Goal: Answer question/provide support: Share knowledge or assist other users

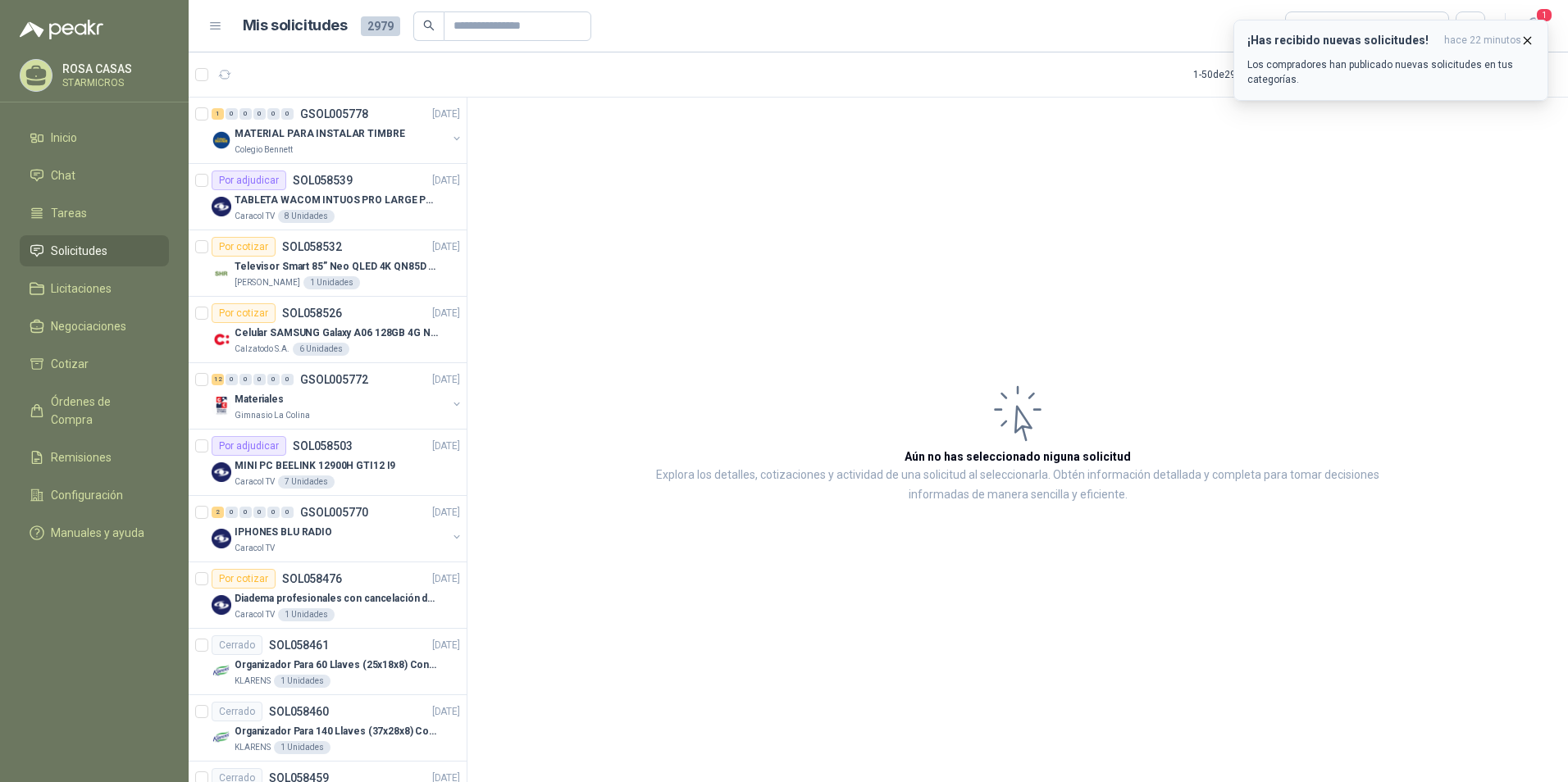
click at [1531, 40] on icon "button" at bounding box center [1527, 41] width 14 height 14
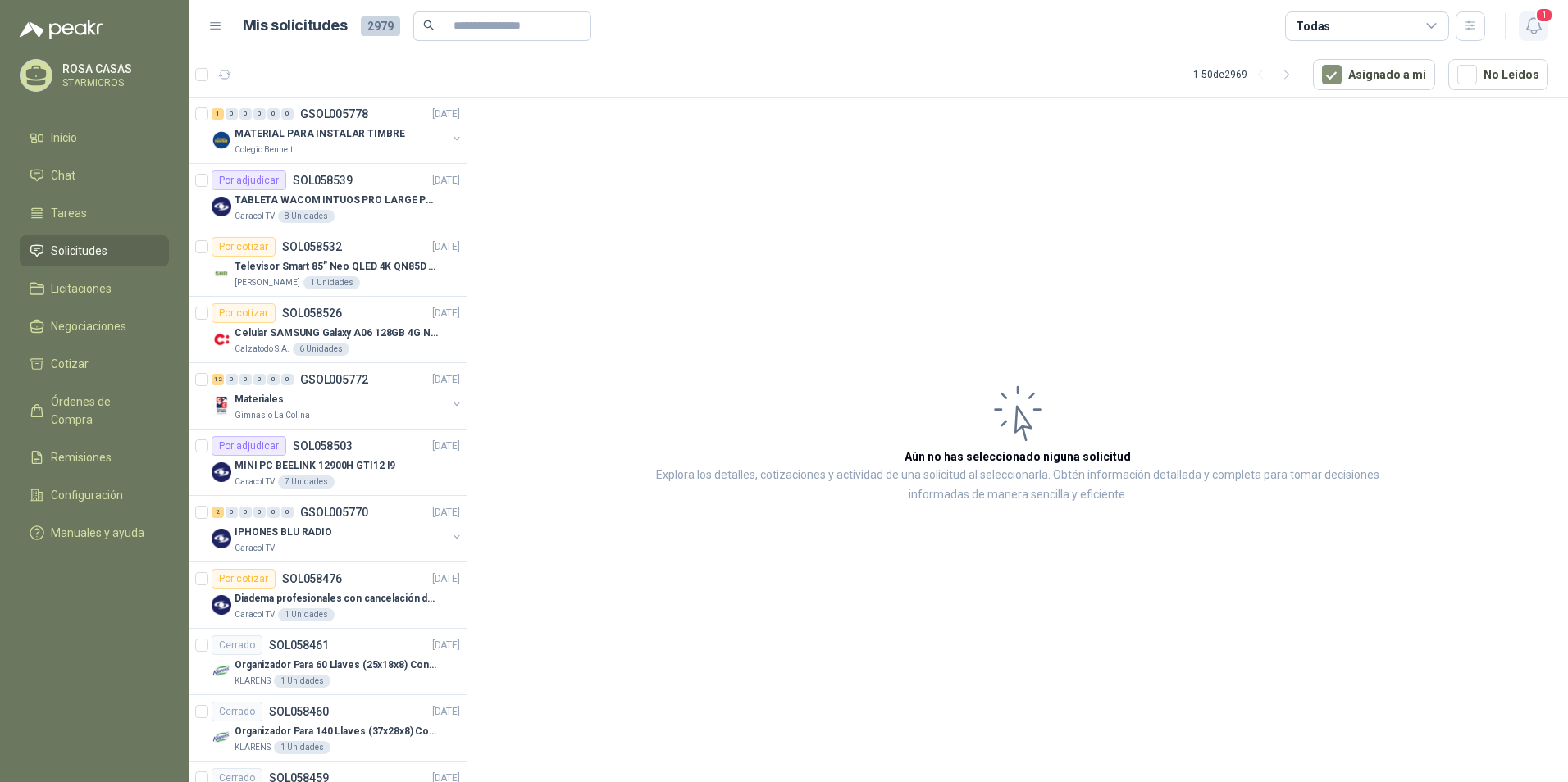
click at [1543, 37] on button "1" at bounding box center [1533, 26] width 29 height 29
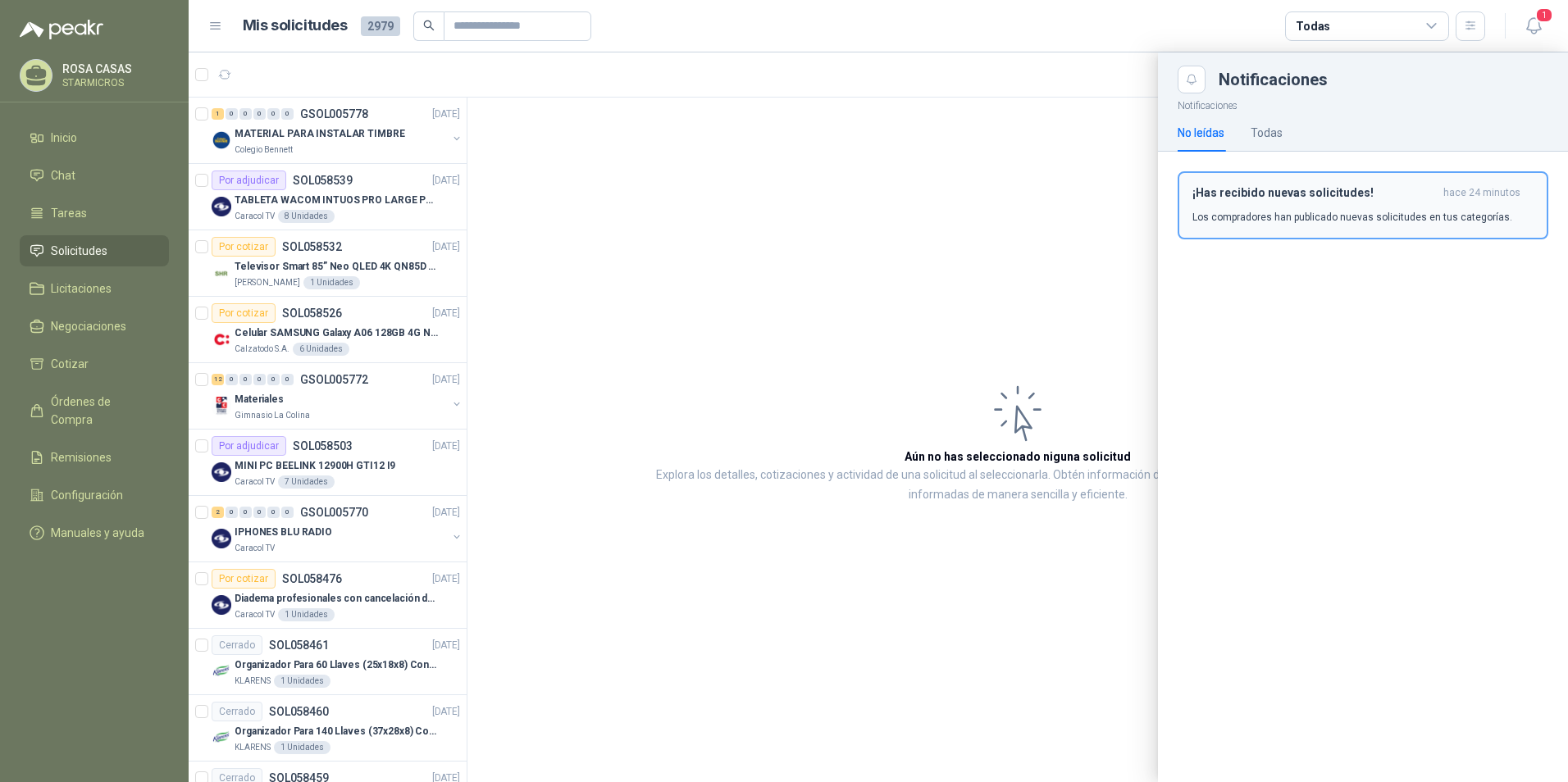
click at [1251, 183] on button "¡Has recibido nuevas solicitudes! hace 24 minutos Los compradores han publicado…" at bounding box center [1363, 205] width 370 height 68
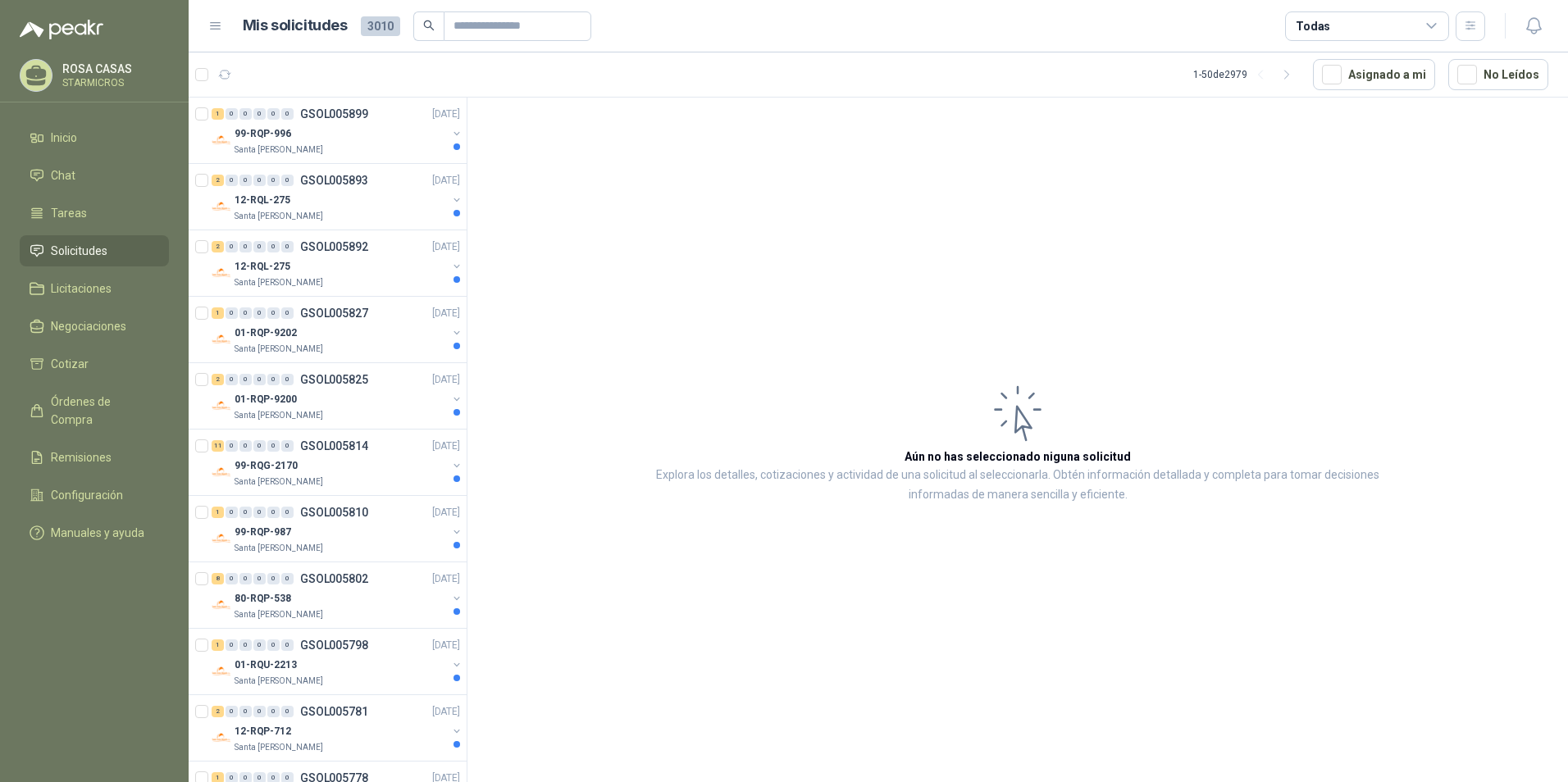
drag, startPoint x: 1379, startPoint y: 241, endPoint x: 1433, endPoint y: 213, distance: 60.8
click at [1379, 240] on article "Aún no has seleccionado niguna solicitud Explora los detalles, cotizaciones y a…" at bounding box center [1018, 443] width 1101 height 691
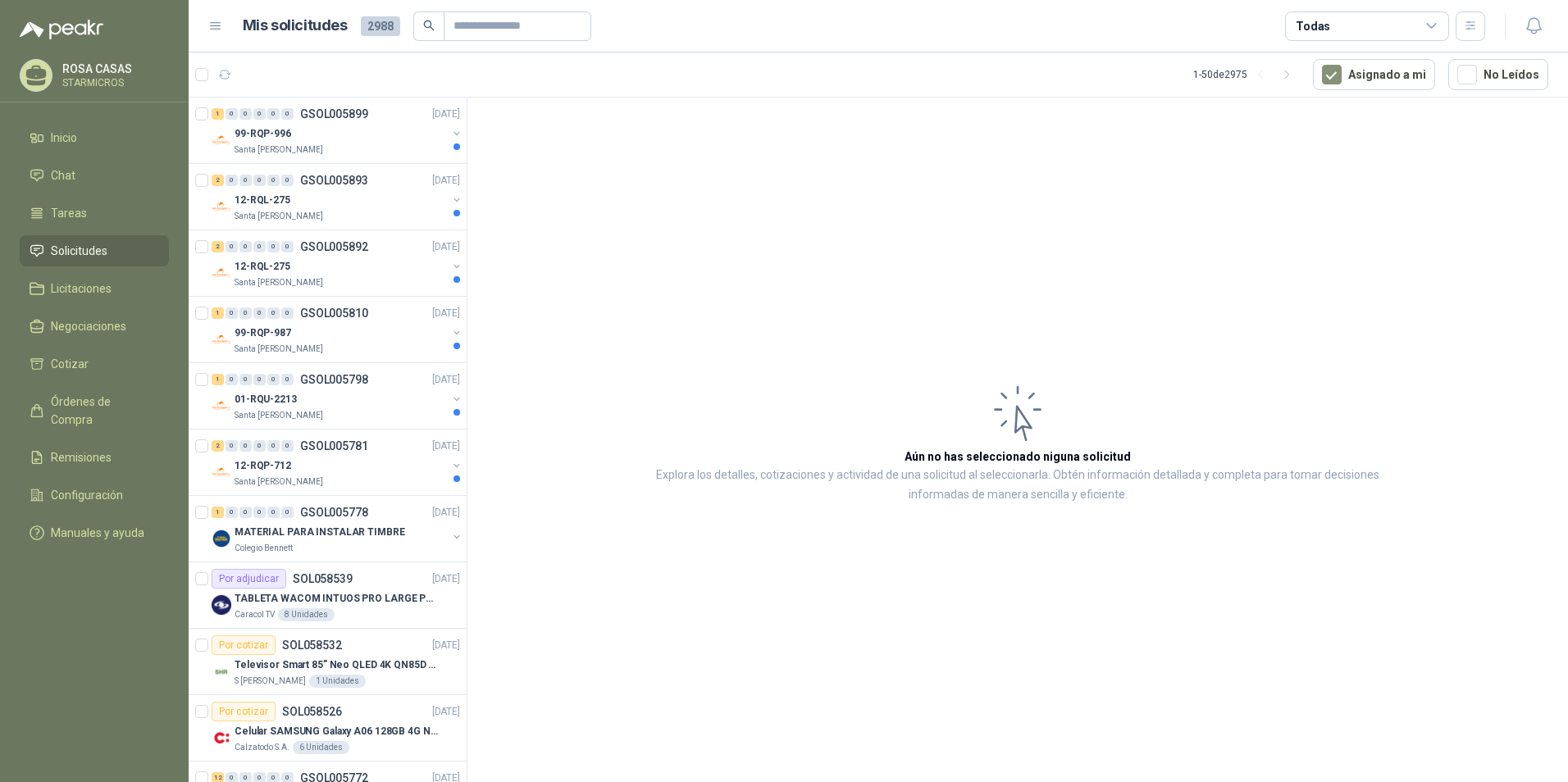
click at [779, 362] on article "Aún no has seleccionado niguna solicitud Explora los detalles, cotizaciones y a…" at bounding box center [1018, 443] width 1101 height 691
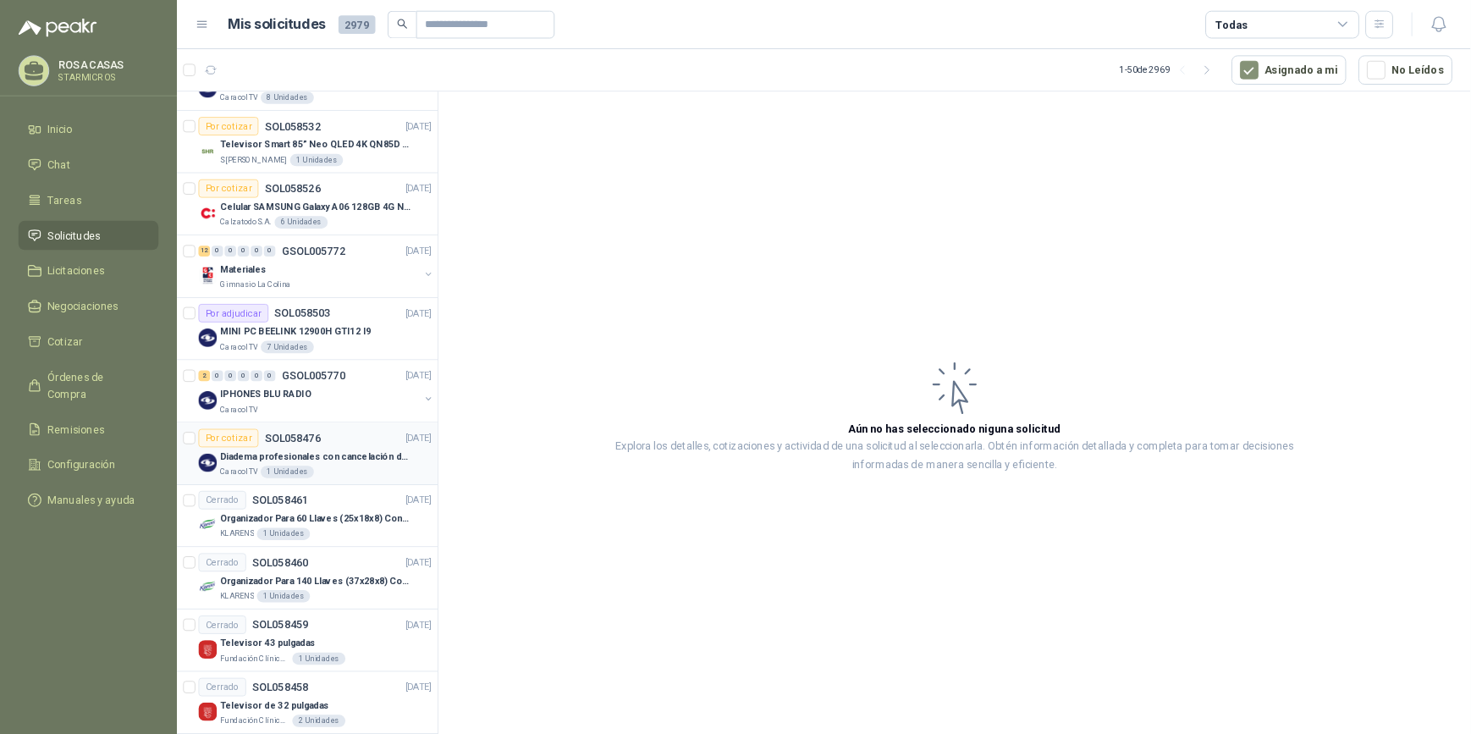
scroll to position [3, 0]
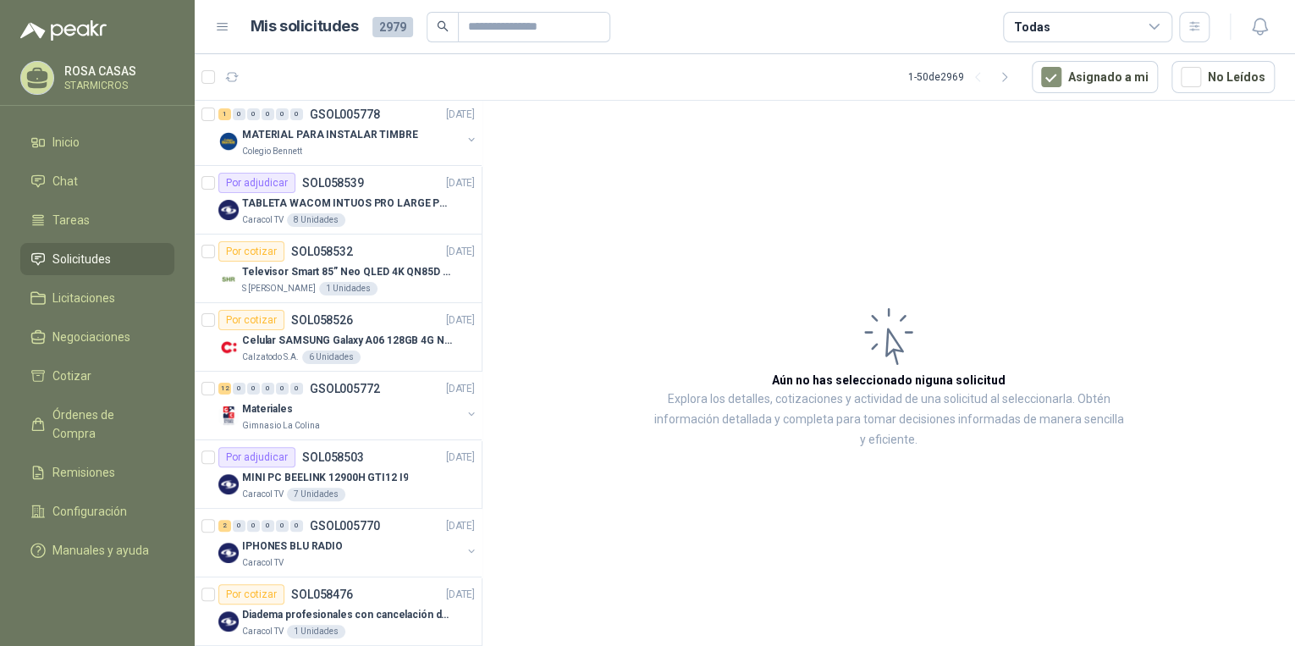
click at [1192, 114] on article "Aún no has seleccionado niguna solicitud Explora los detalles, cotizaciones y a…" at bounding box center [888, 376] width 812 height 551
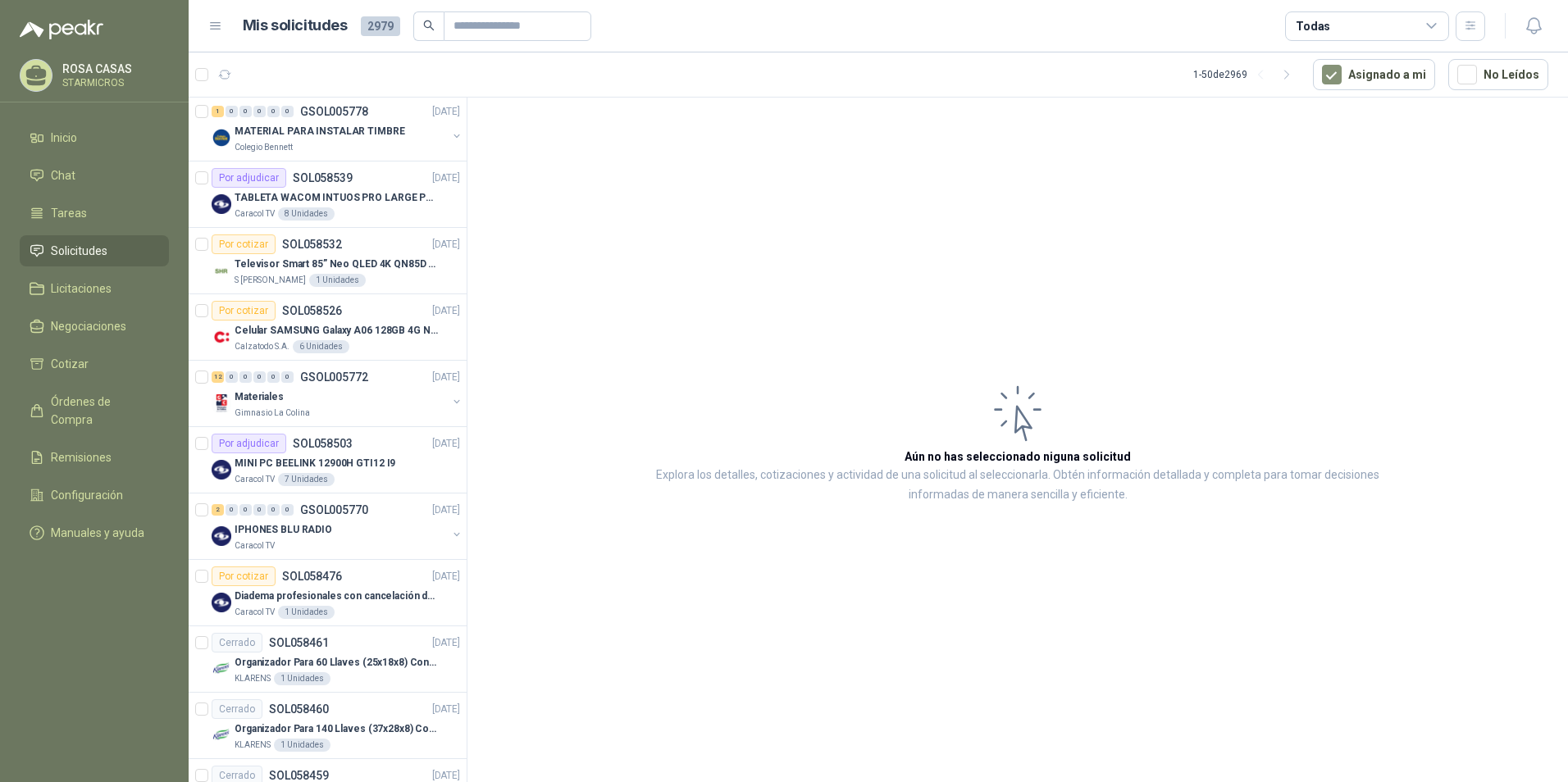
click at [830, 193] on article "Aún no has seleccionado niguna solicitud Explora los detalles, cotizaciones y a…" at bounding box center [1018, 443] width 1101 height 691
click at [800, 532] on article "Aún no has seleccionado niguna solicitud Explora los detalles, cotizaciones y a…" at bounding box center [1018, 443] width 1101 height 691
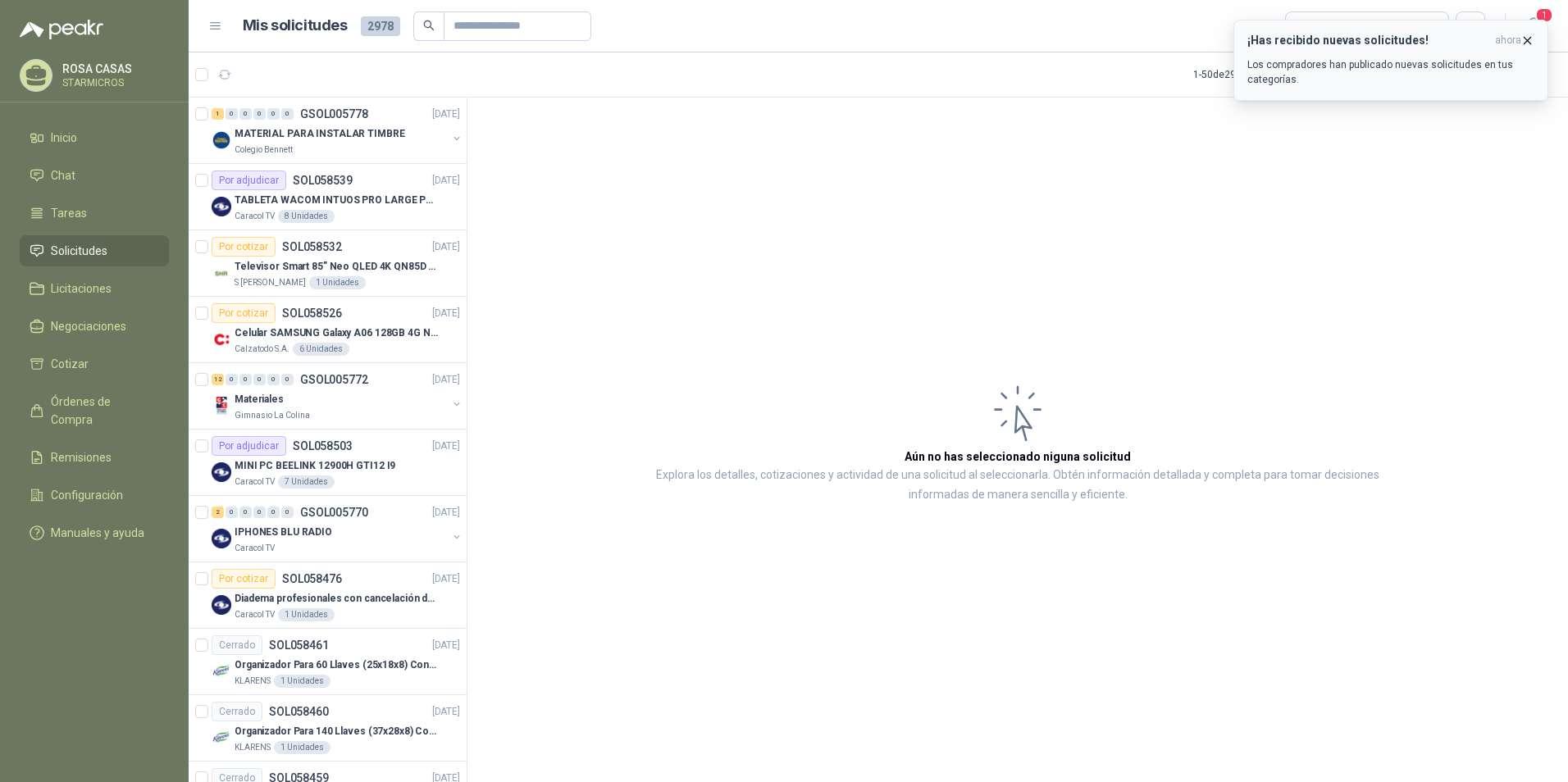
click at [1404, 62] on p "Los compradores han publicado nuevas solicitudes en tus categorías." at bounding box center [1391, 72] width 287 height 29
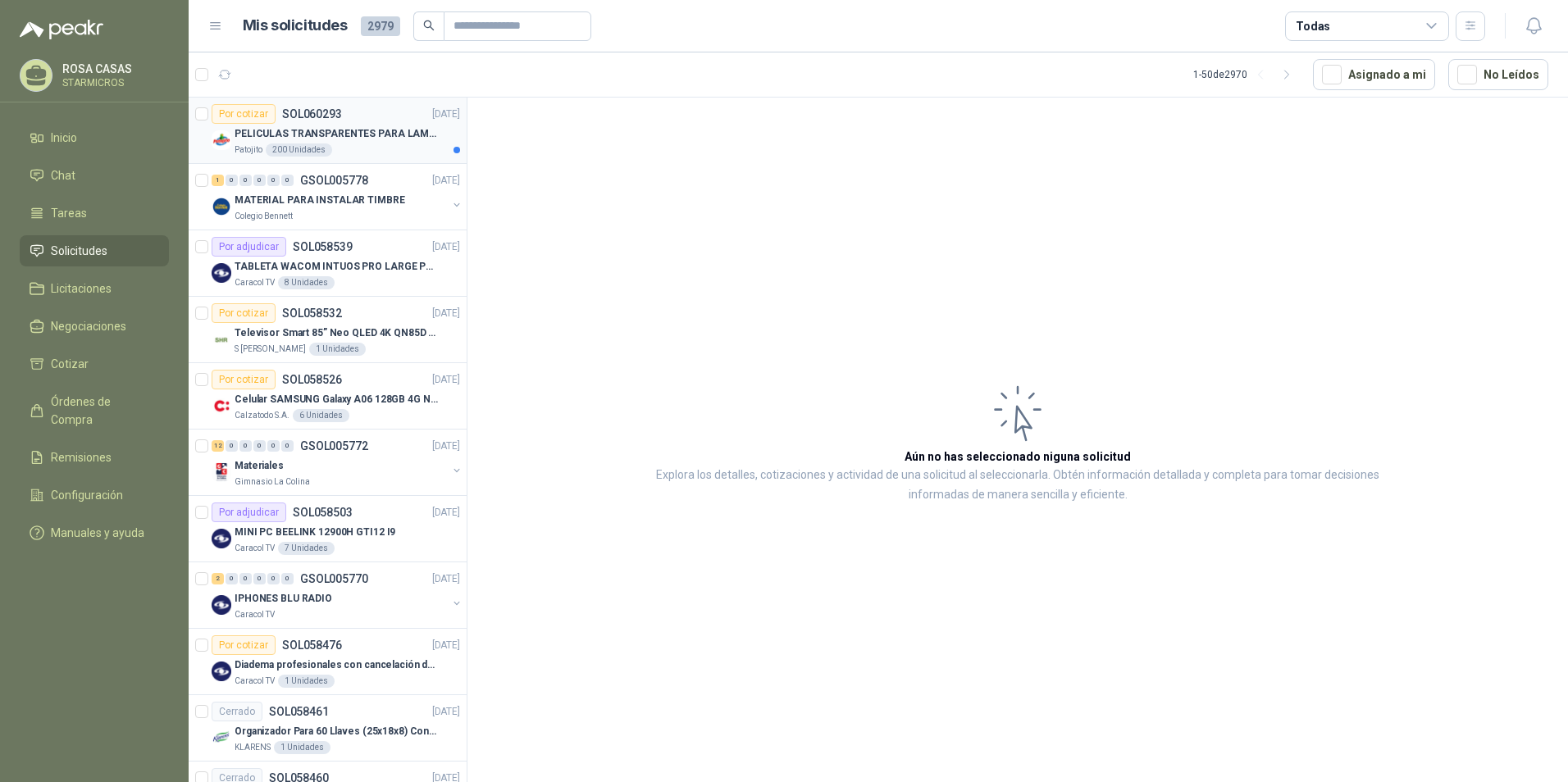
click at [374, 136] on p "PELICULAS TRANSPARENTES PARA LAMINADO EN CALIENTE" at bounding box center [336, 134] width 204 height 16
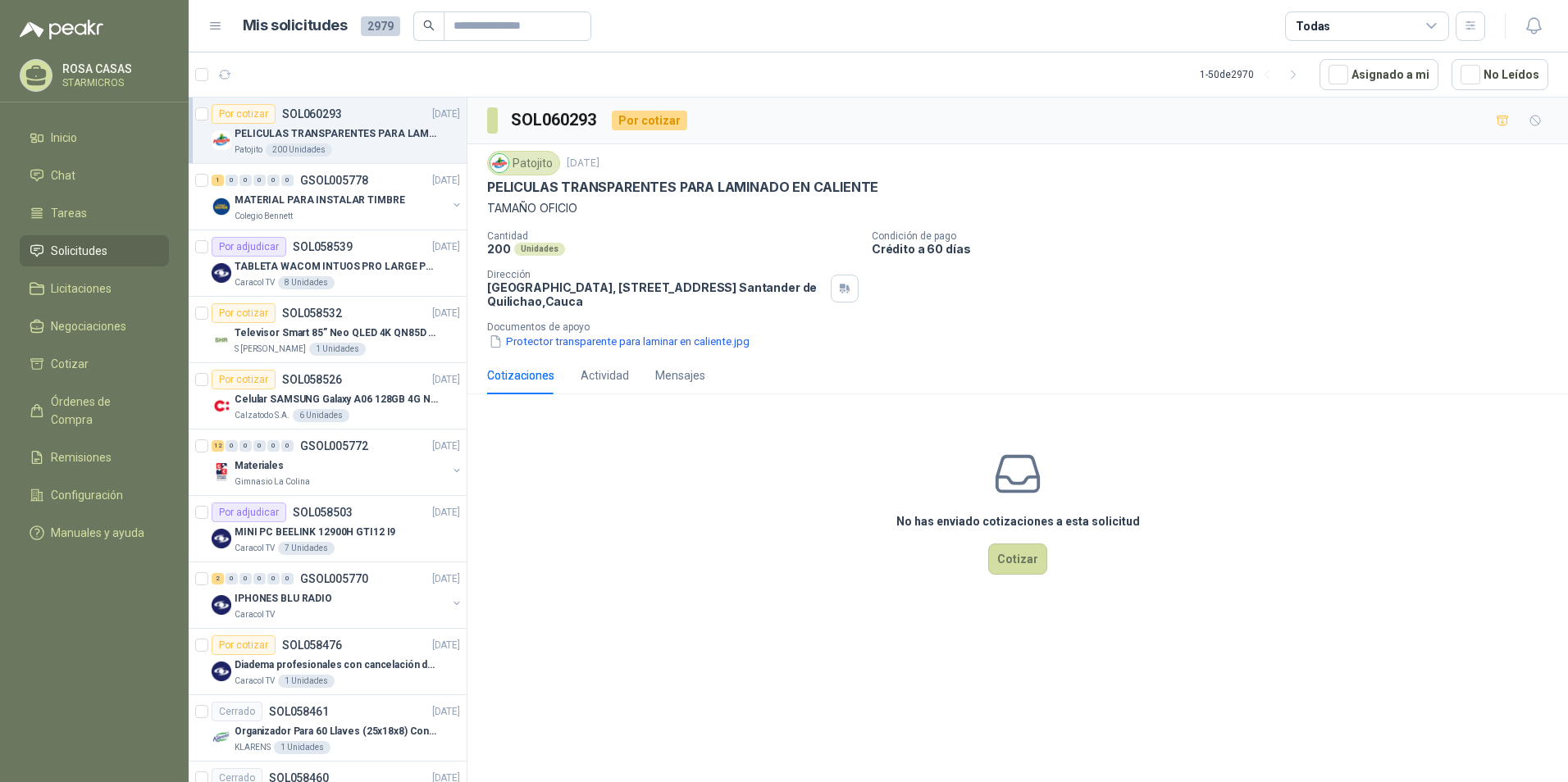
click at [870, 533] on div "No has enviado cotizaciones a esta solicitud Cotizar" at bounding box center [1018, 513] width 1101 height 209
click at [1398, 473] on div "No has enviado cotizaciones a esta solicitud Cotizar" at bounding box center [1018, 513] width 1101 height 209
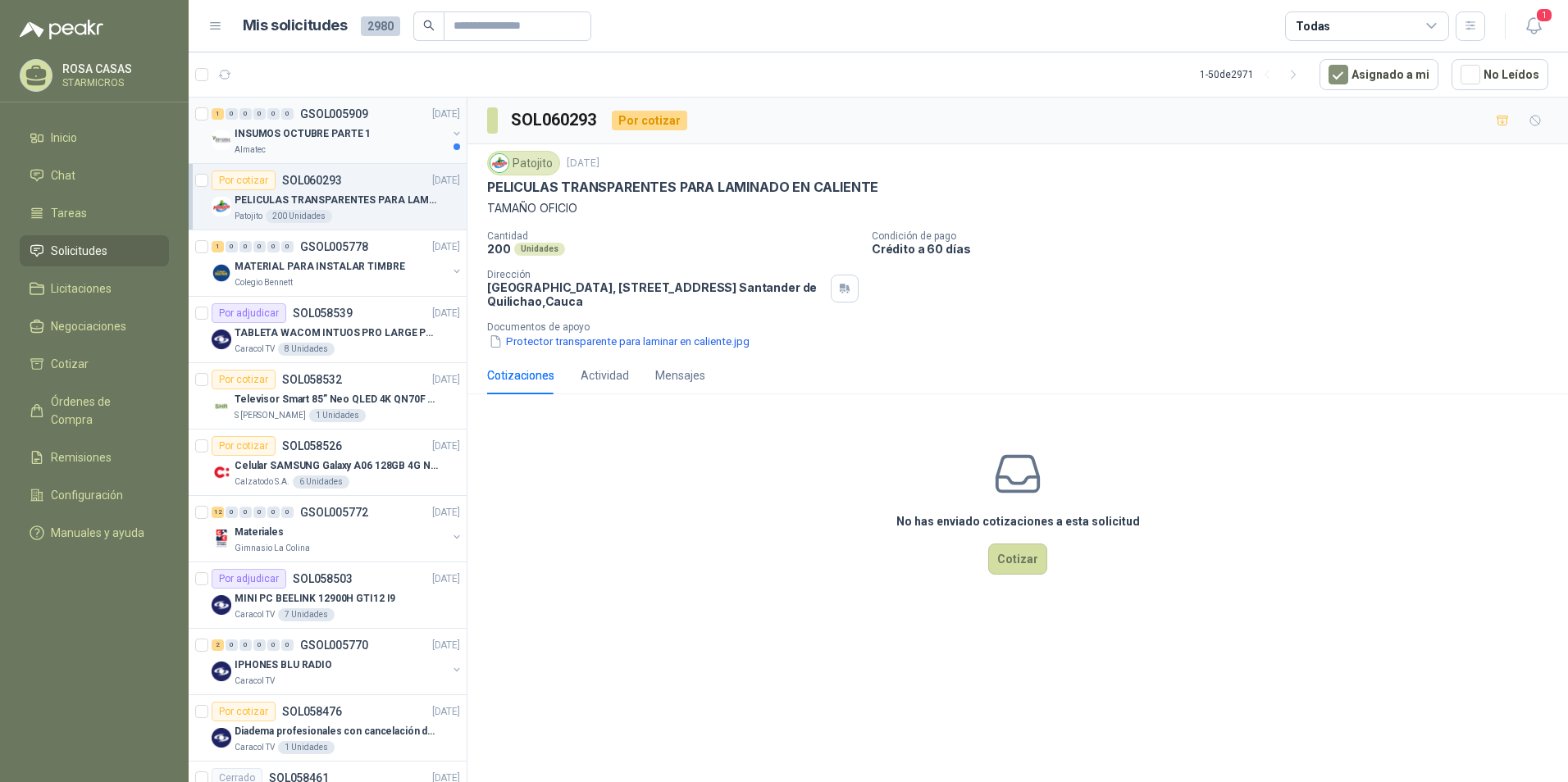
click at [352, 131] on p "INSUMOS OCTUBRE PARTE 1" at bounding box center [302, 134] width 136 height 16
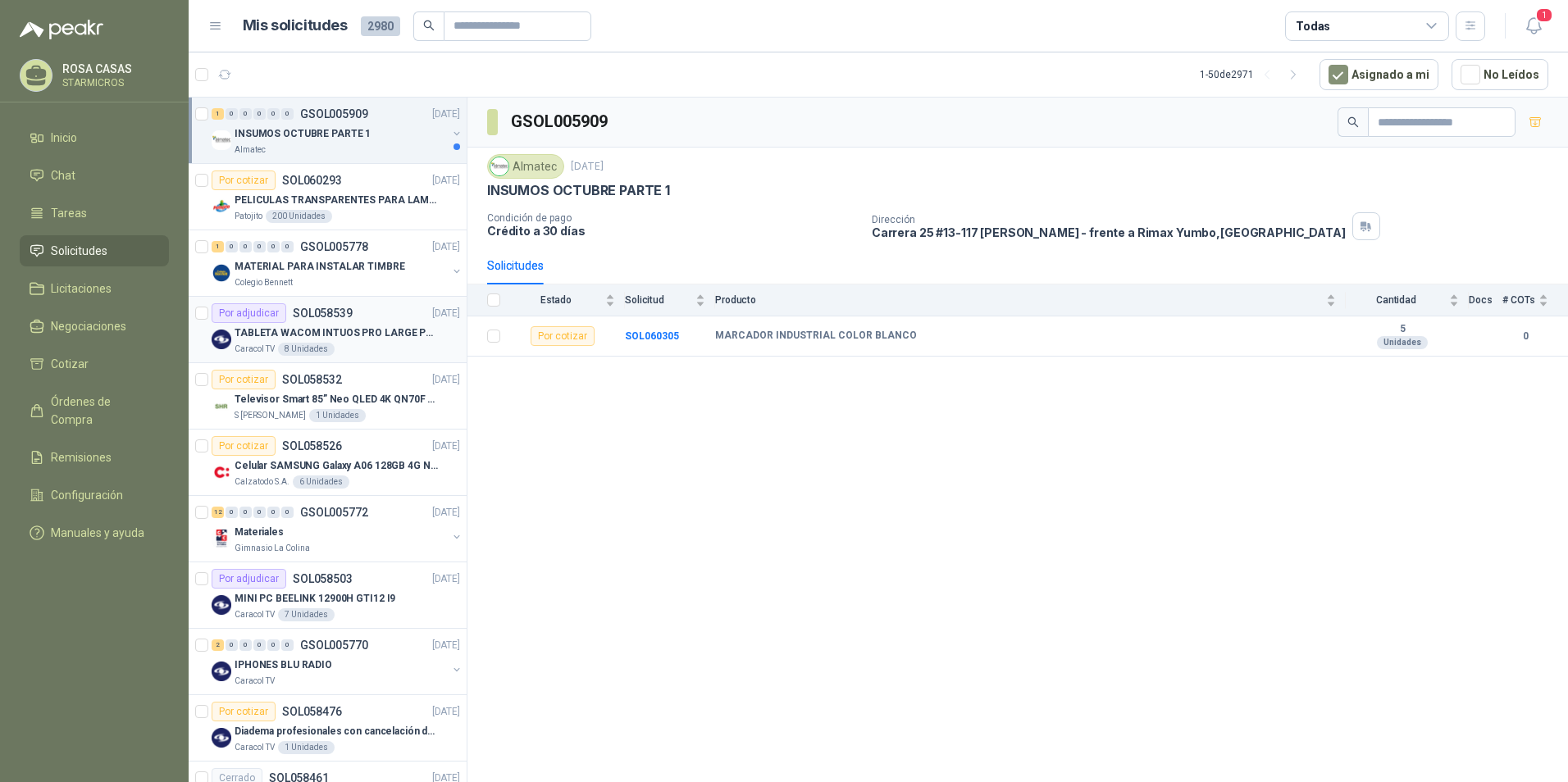
click at [358, 343] on div "Caracol TV 8 Unidades" at bounding box center [347, 350] width 226 height 14
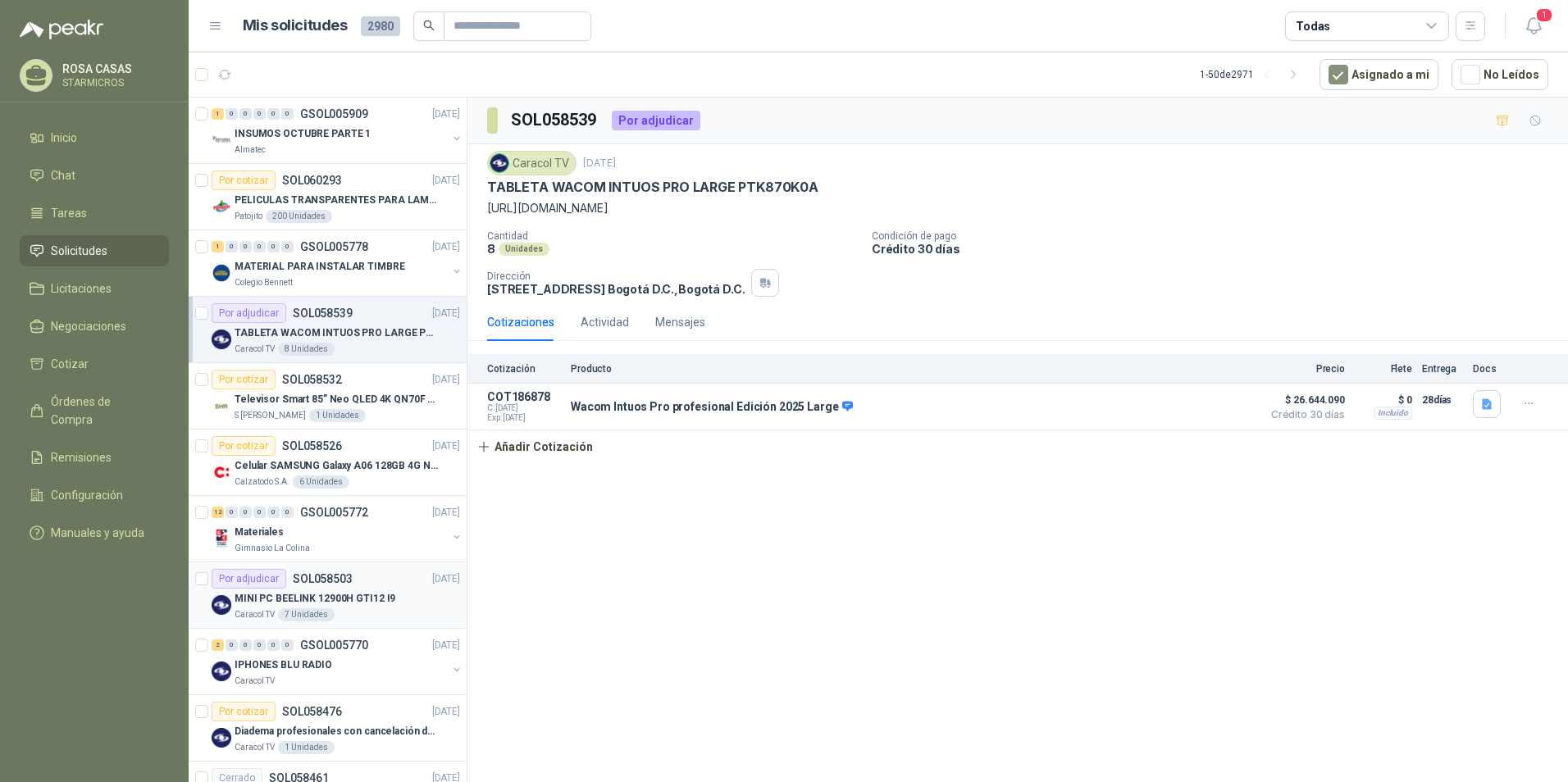
click at [396, 615] on div "Caracol TV 7 Unidades" at bounding box center [347, 615] width 226 height 14
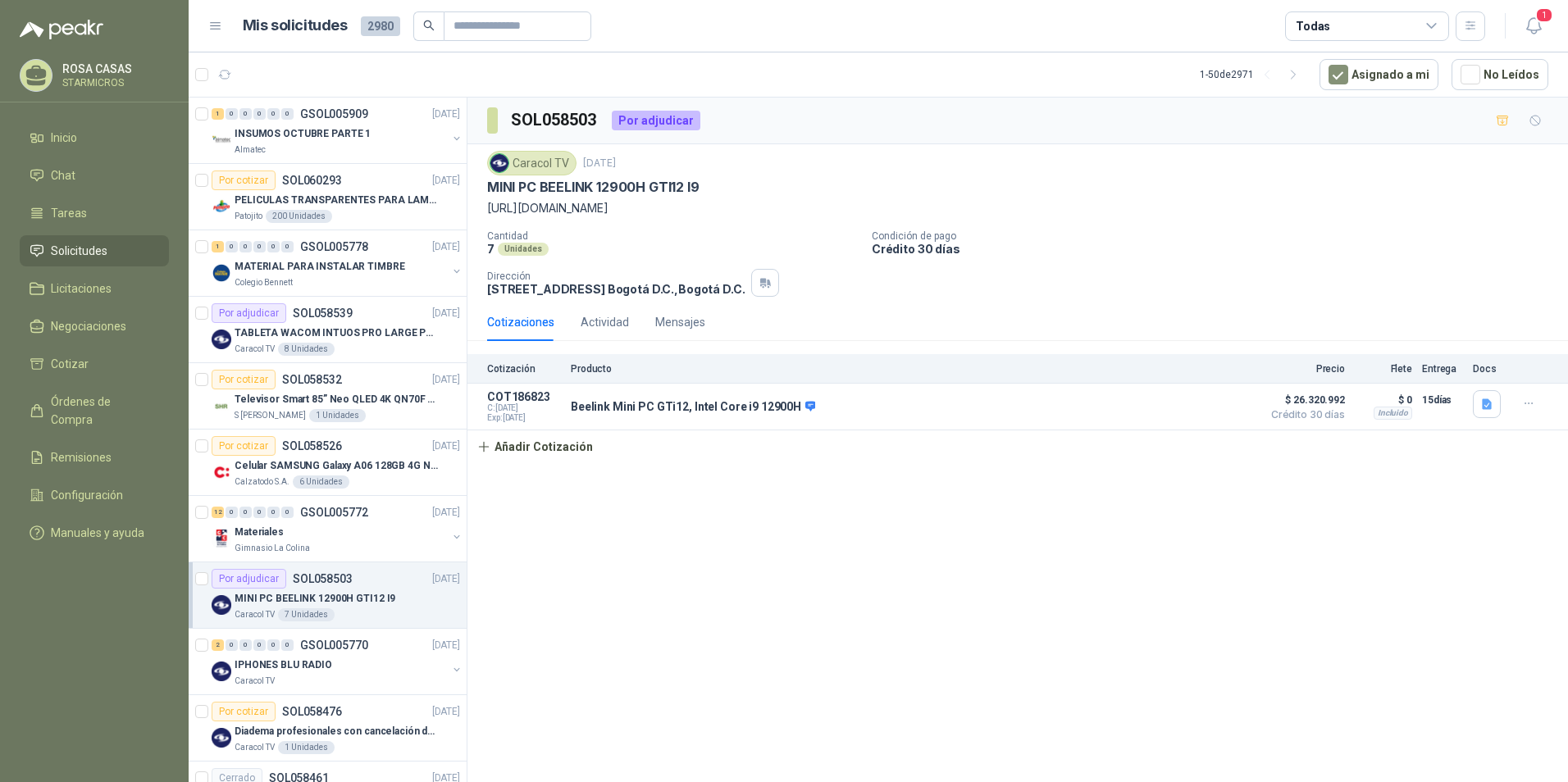
click at [1037, 642] on div "SOL058503 Por adjudicar Caracol TV 3 oct, 2025 MINI PC BEELINK 12900H GTI12 I9 …" at bounding box center [1018, 443] width 1101 height 691
click at [1533, 18] on icon "button" at bounding box center [1533, 26] width 14 height 16
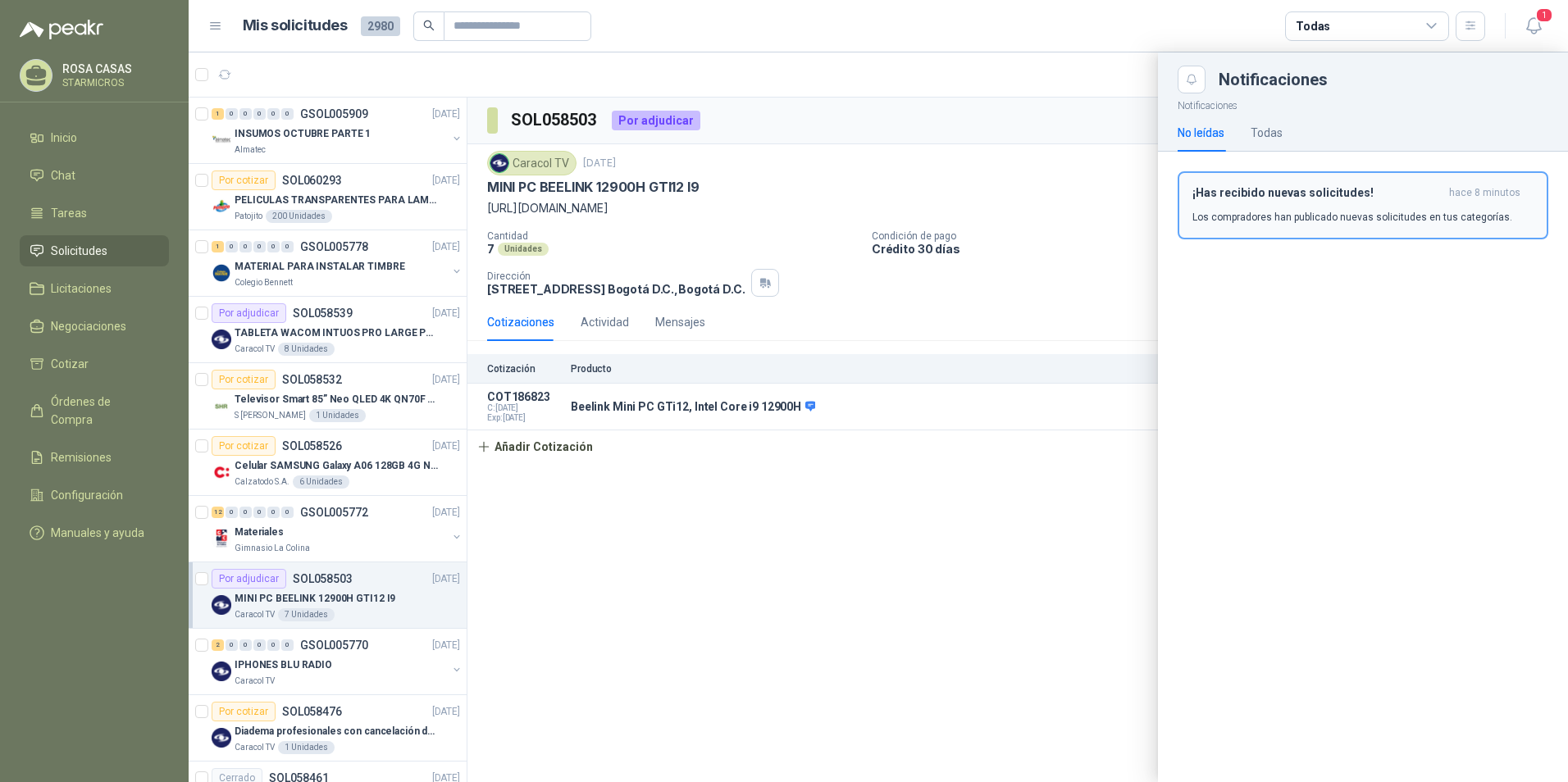
click at [1327, 189] on h3 "¡Has recibido nuevas solicitudes!" at bounding box center [1317, 193] width 250 height 14
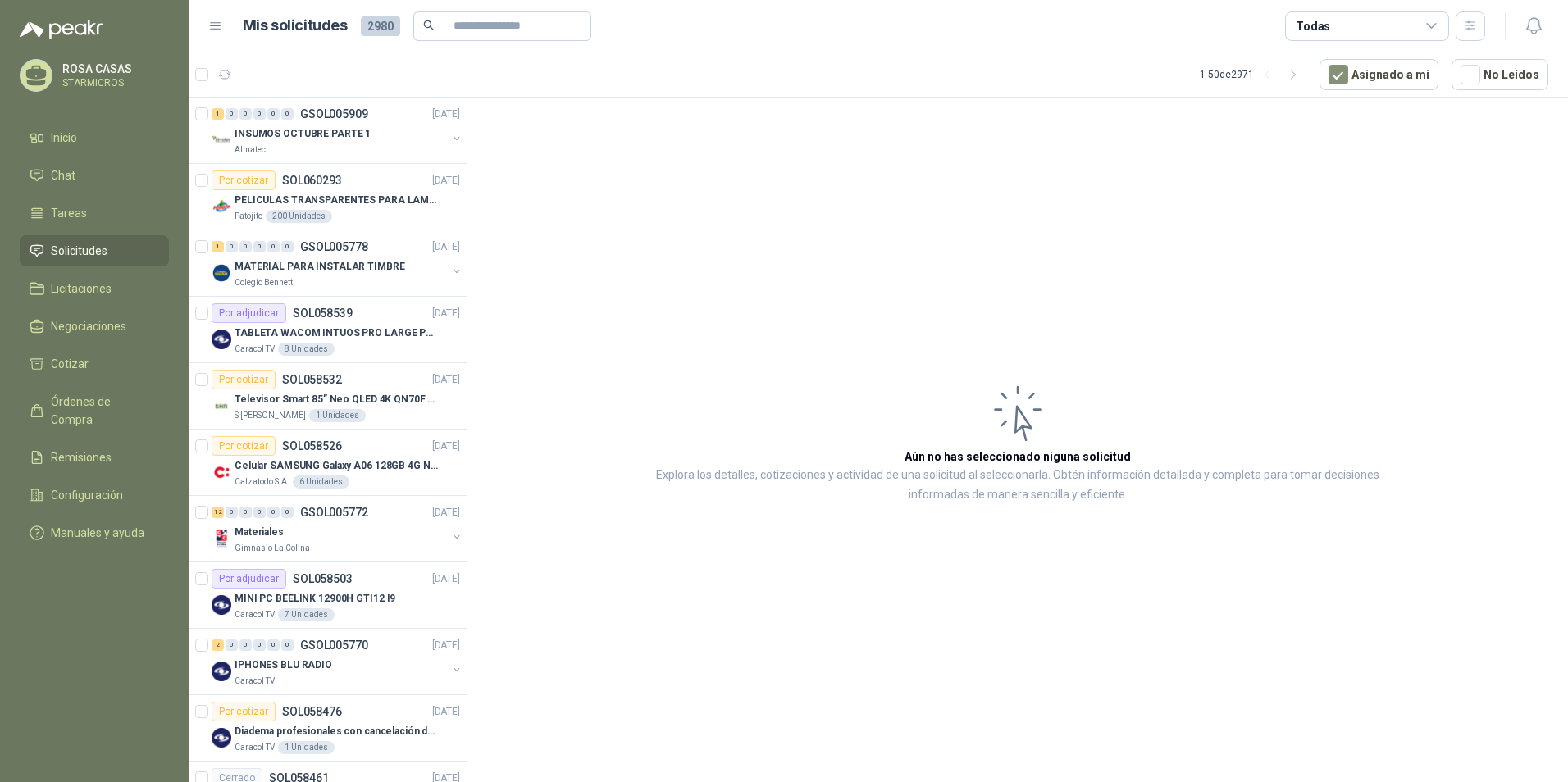
click at [756, 360] on article "Aún no has seleccionado niguna solicitud Explora los detalles, cotizaciones y a…" at bounding box center [1018, 443] width 1101 height 691
click at [954, 247] on article "Aún no has seleccionado niguna solicitud Explora los detalles, cotizaciones y a…" at bounding box center [1018, 443] width 1101 height 691
click at [1532, 29] on icon "button" at bounding box center [1533, 25] width 20 height 20
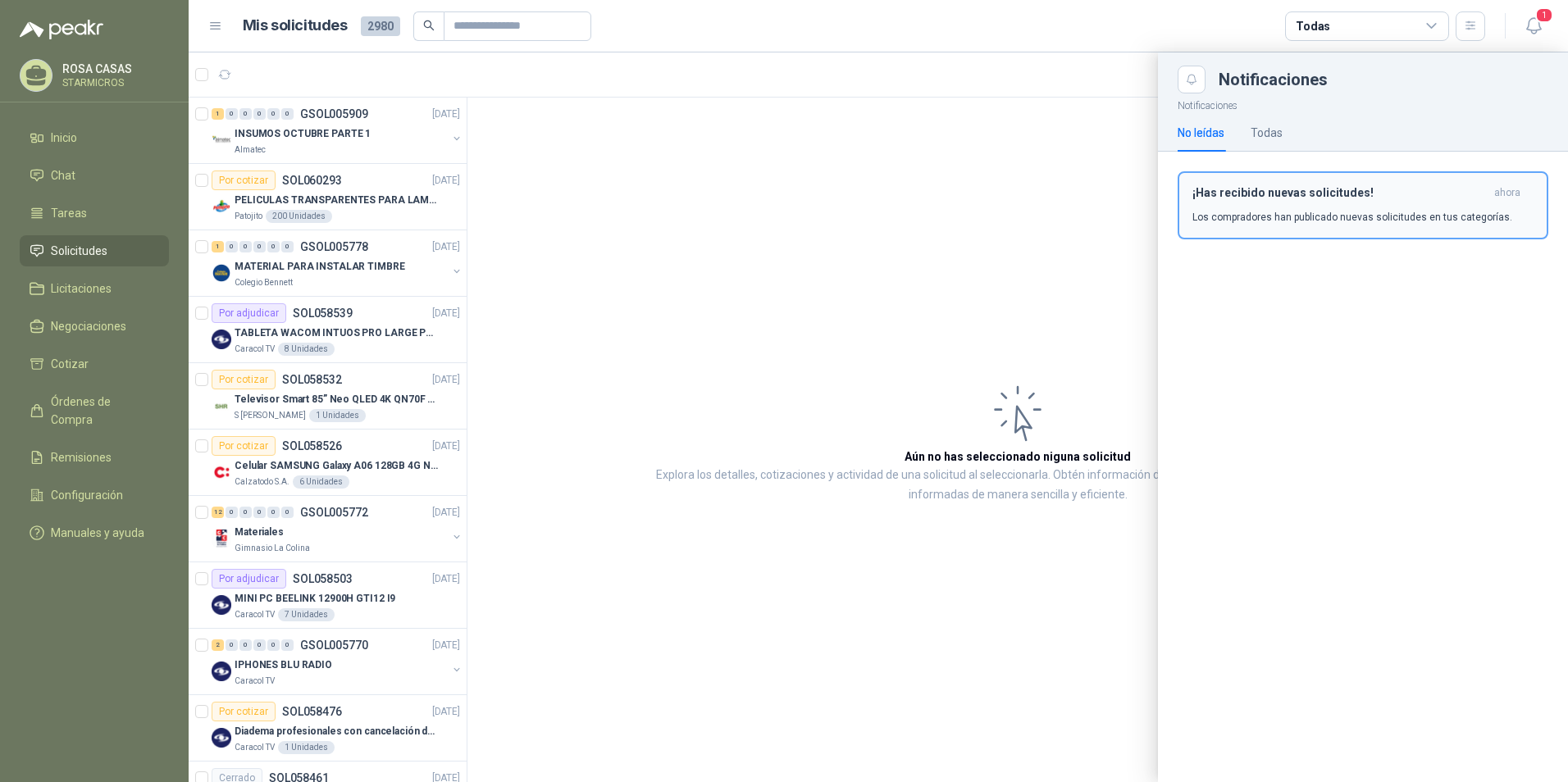
click at [1309, 212] on p "Los compradores han publicado nuevas solicitudes en tus categorías." at bounding box center [1352, 217] width 320 height 15
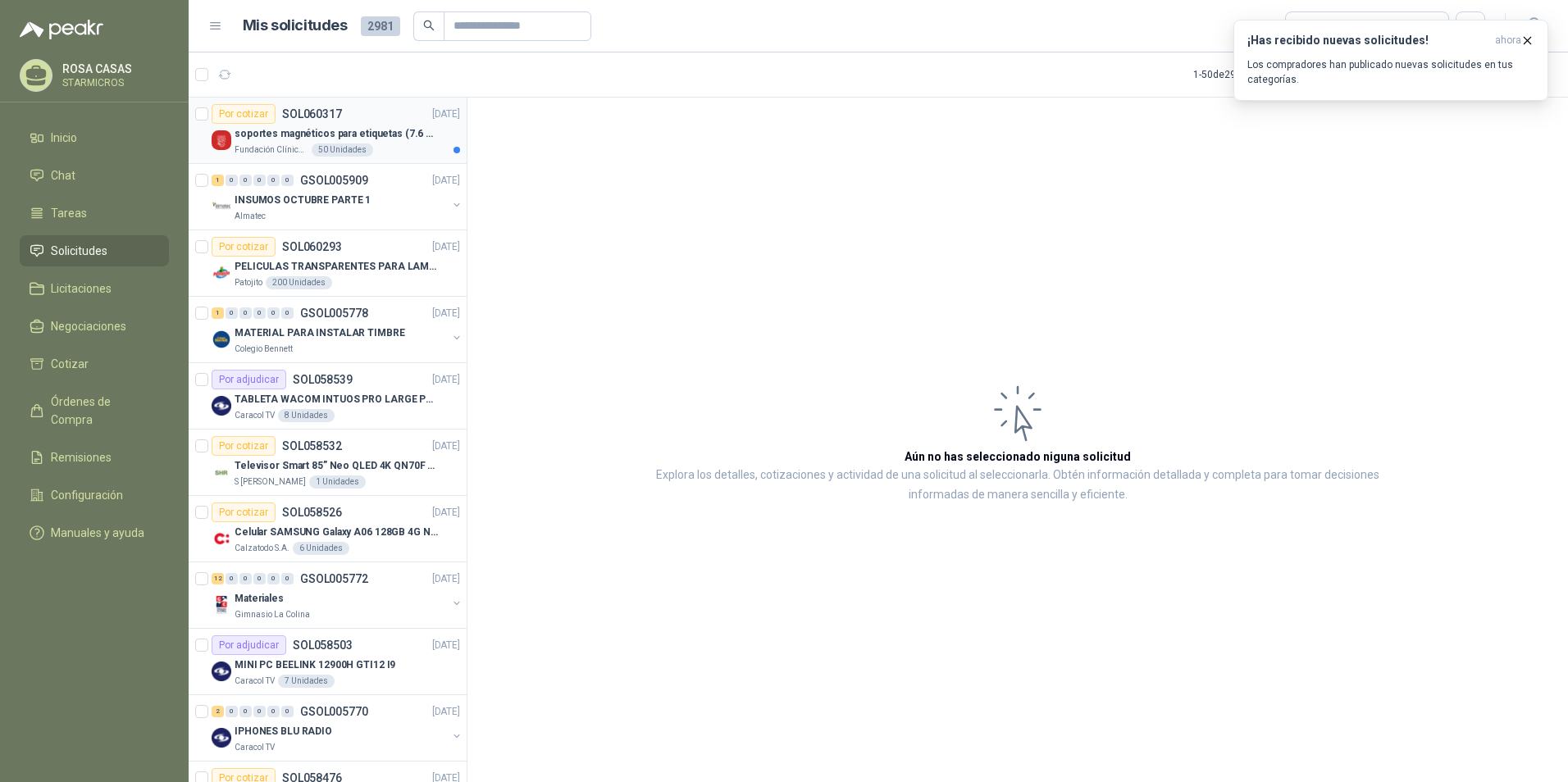
click at [355, 126] on p "soportes magnéticos para etiquetas (7.6 cm x 12.6 cm)" at bounding box center [336, 134] width 204 height 16
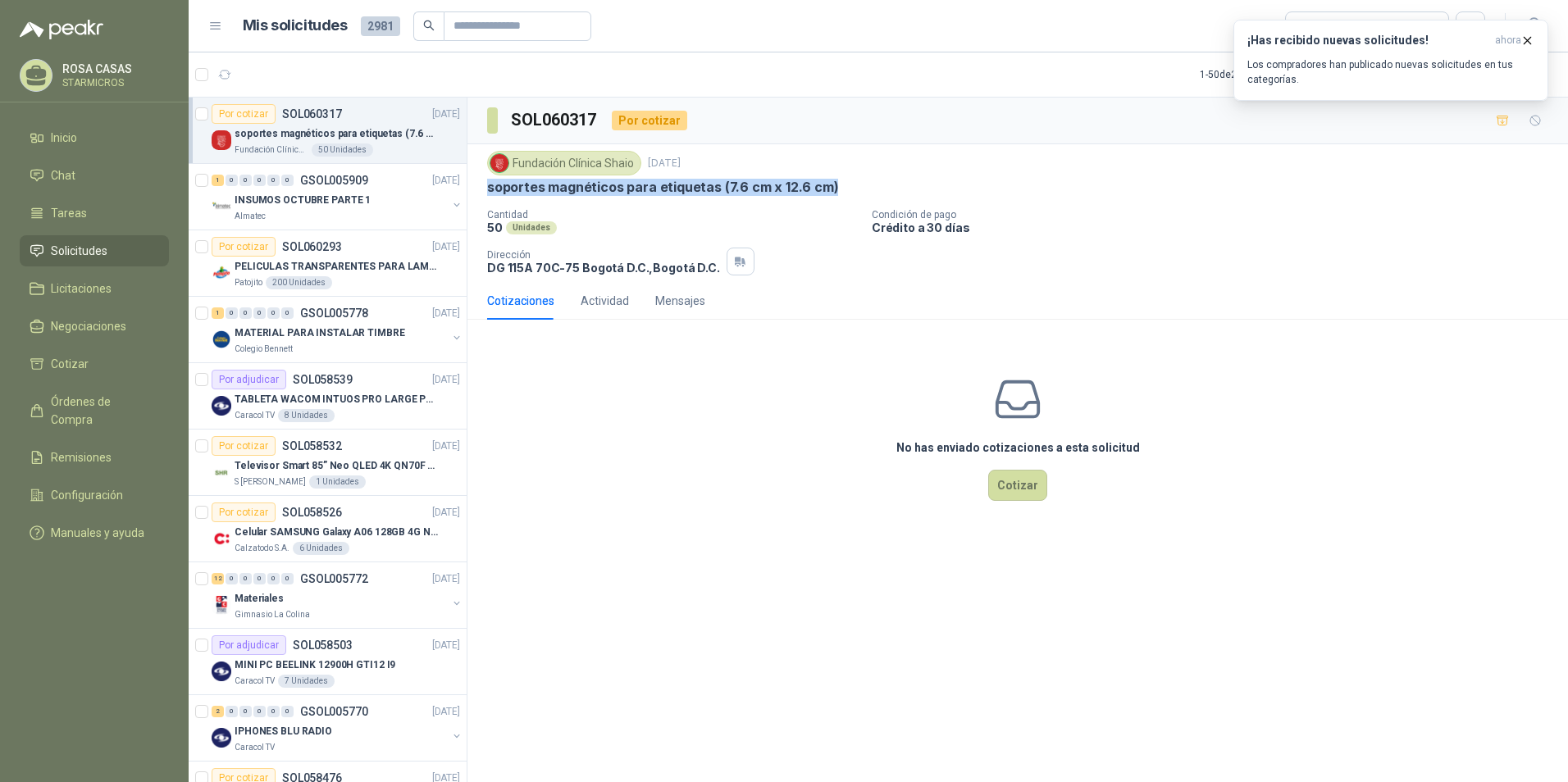
drag, startPoint x: 487, startPoint y: 189, endPoint x: 833, endPoint y: 180, distance: 346.1
click at [833, 180] on div "soportes magnéticos para etiquetas (7.6 cm x 12.6 cm)" at bounding box center [1018, 187] width 1061 height 17
copy p "soportes magnéticos para etiquetas (7.6 cm x 12.6 cm)"
click at [1380, 95] on button "¡Has recibido nuevas solicitudes! ahora Los compradores han publicado nuevas so…" at bounding box center [1391, 60] width 315 height 81
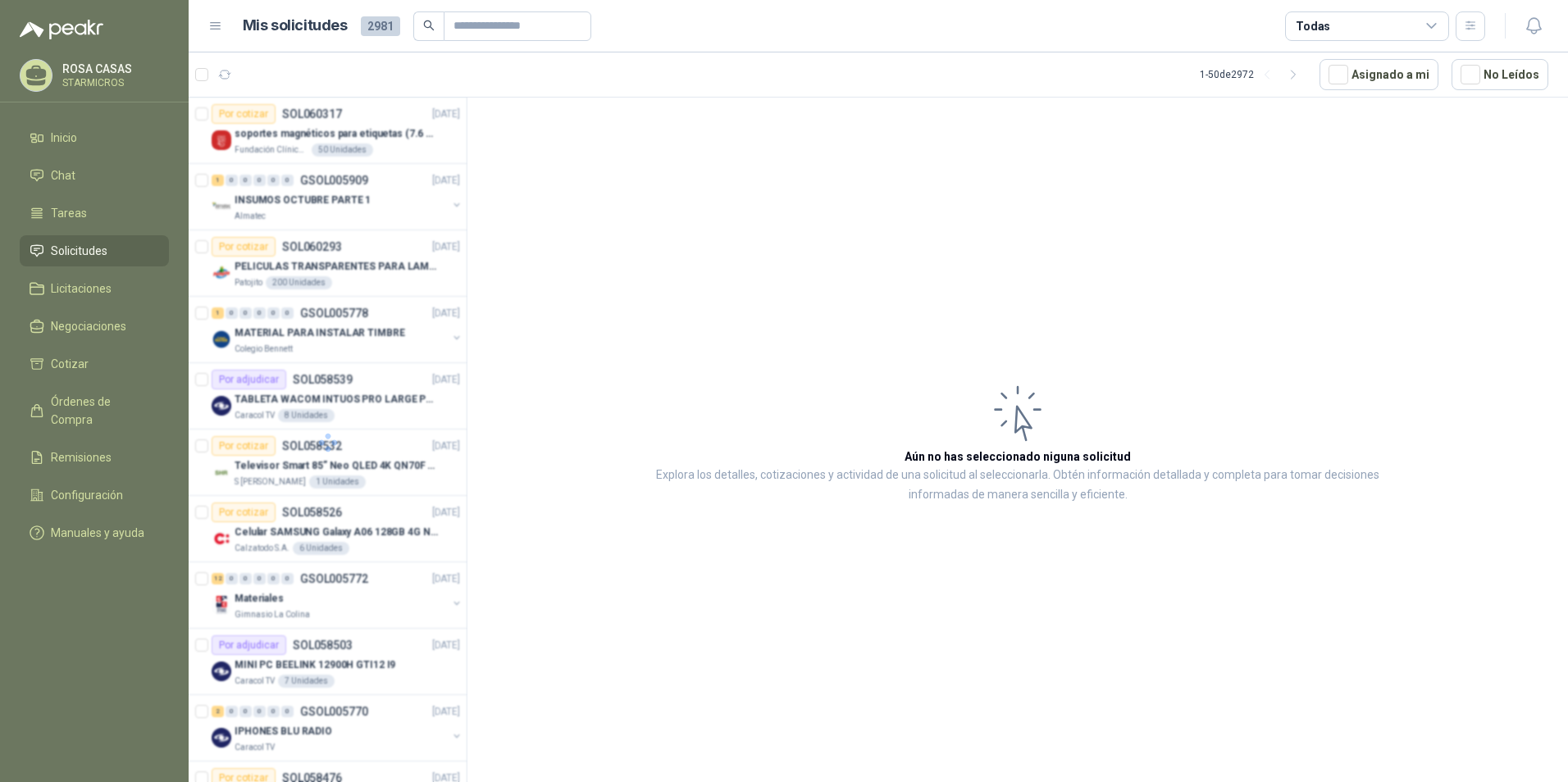
click at [491, 441] on article "Aún no has seleccionado niguna solicitud Explora los detalles, cotizaciones y a…" at bounding box center [1018, 443] width 1101 height 691
click at [407, 130] on p "soportes magnéticos para etiquetas (7.6 cm x 12.6 cm)" at bounding box center [336, 134] width 204 height 16
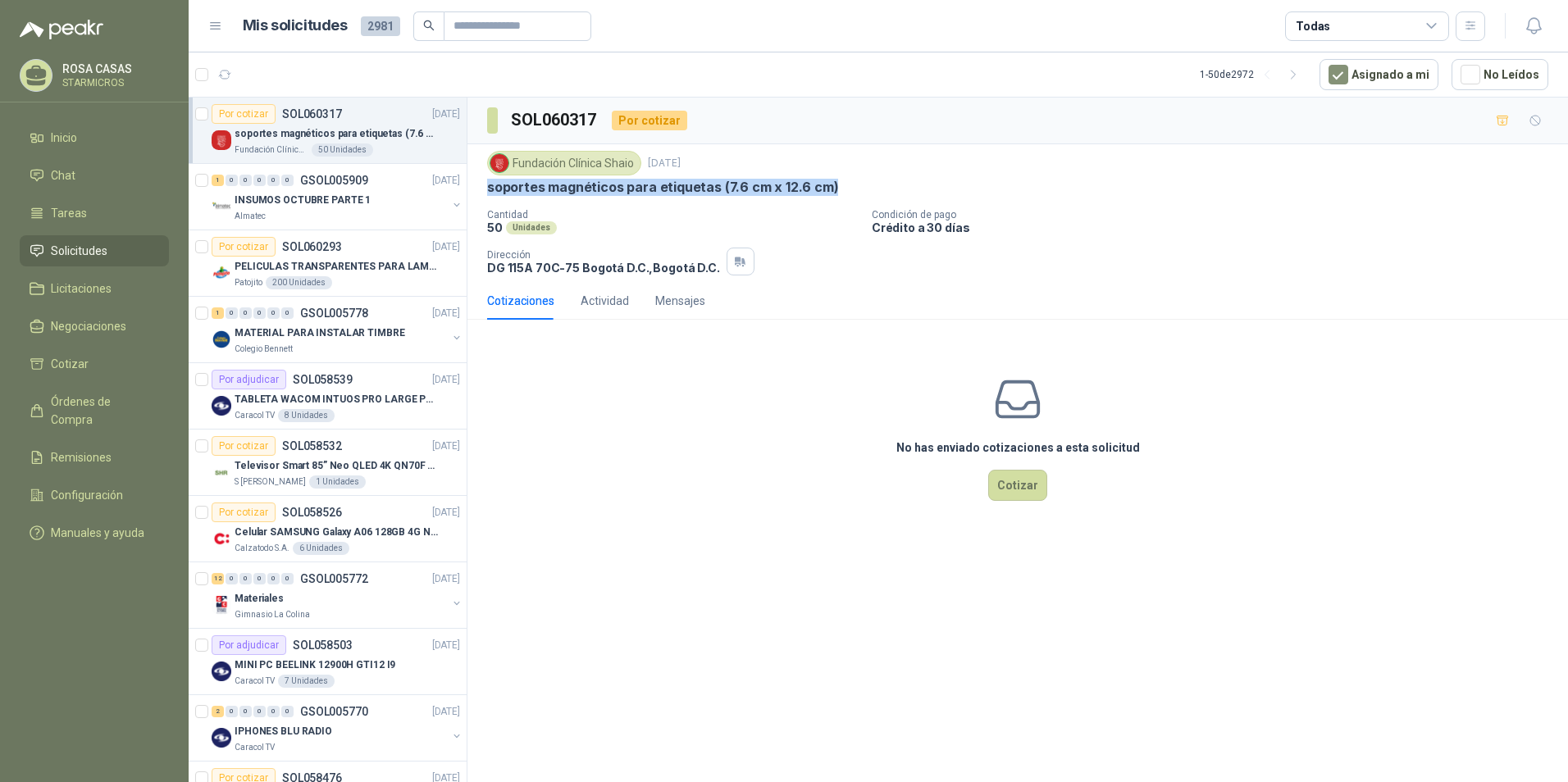
drag, startPoint x: 485, startPoint y: 181, endPoint x: 831, endPoint y: 185, distance: 346.0
click at [831, 185] on div "Fundación Clínica Shaio [DATE] soportes magnéticos para etiquetas (7.6 cm x 12.…" at bounding box center [1018, 213] width 1101 height 138
copy p "soportes magnéticos para etiquetas (7.6 cm x 12.6 cm)"
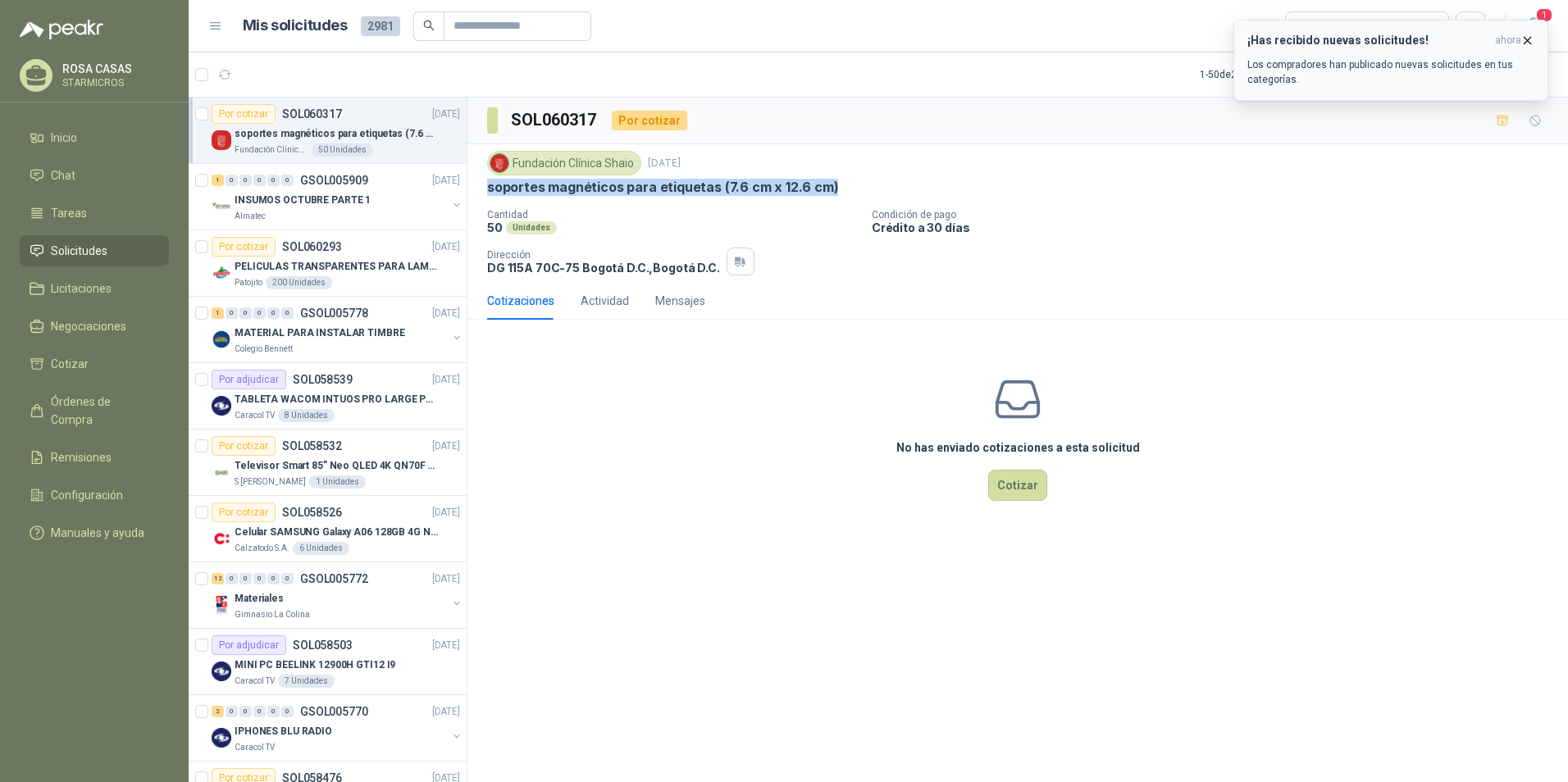
click at [1523, 39] on icon "button" at bounding box center [1527, 41] width 14 height 14
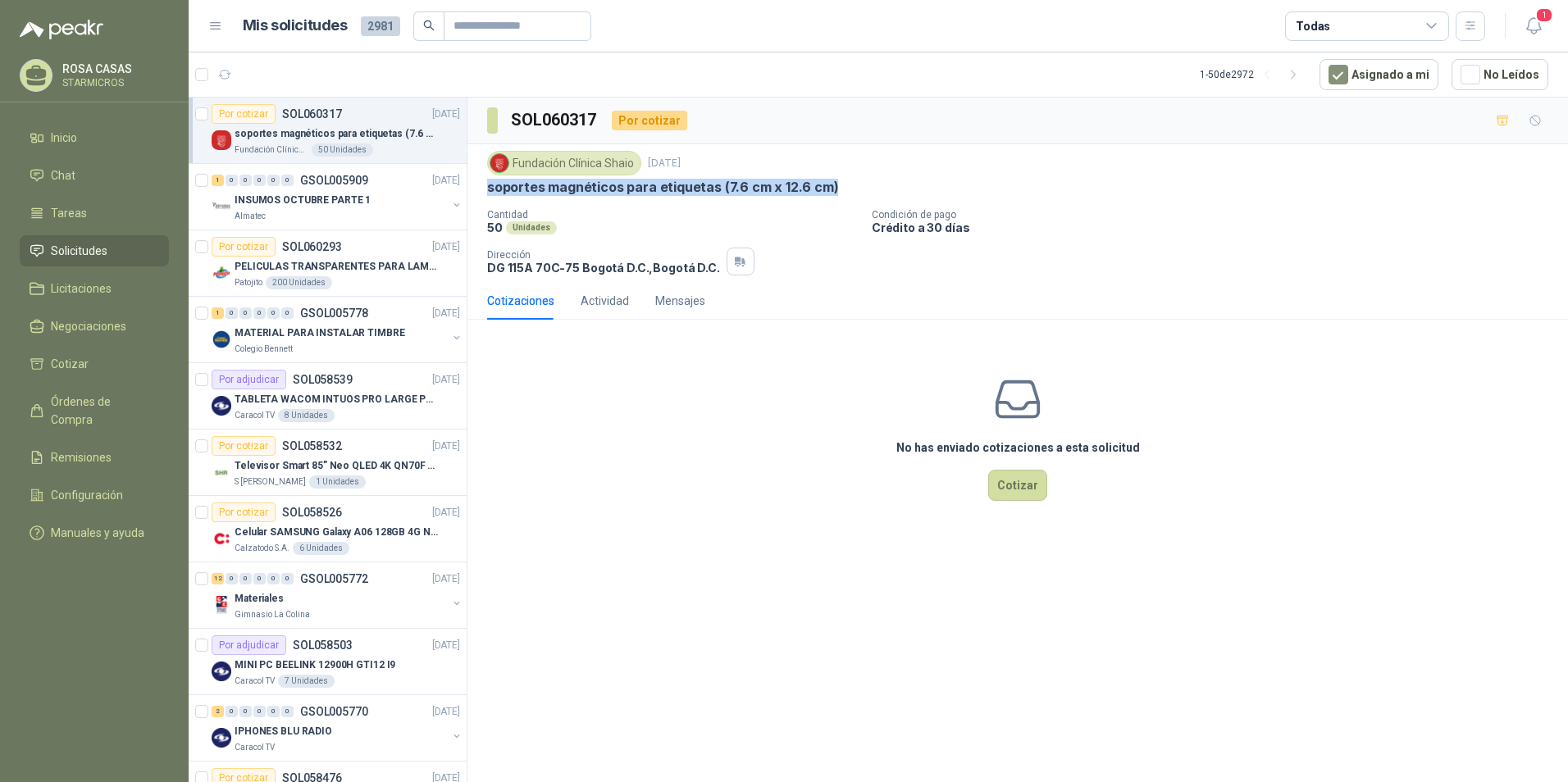
click at [1546, 27] on button "1" at bounding box center [1533, 26] width 29 height 29
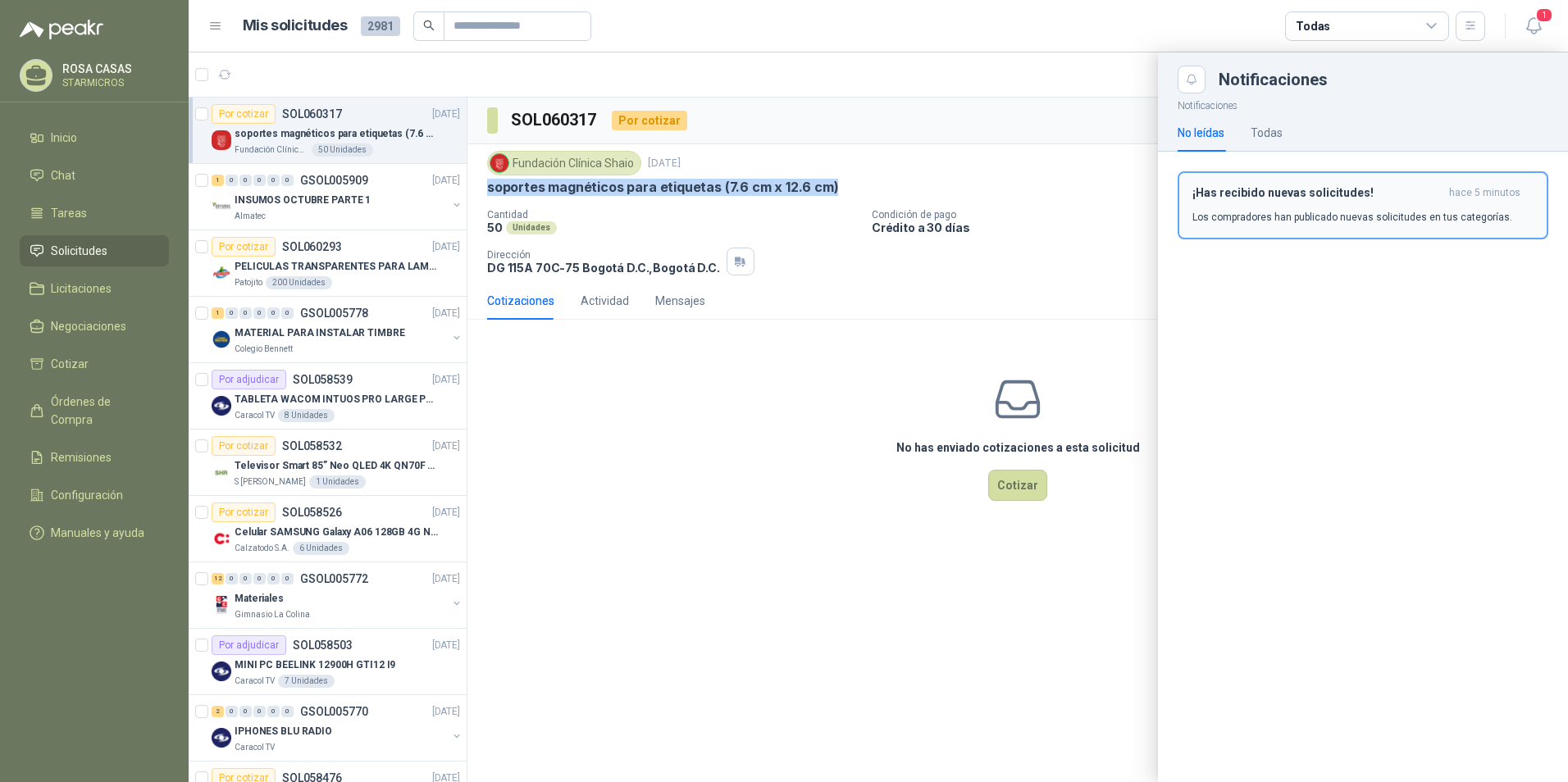
click at [1318, 200] on div "¡Has recibido nuevas solicitudes! hace 5 minutos Los compradores han publicado …" at bounding box center [1363, 205] width 341 height 39
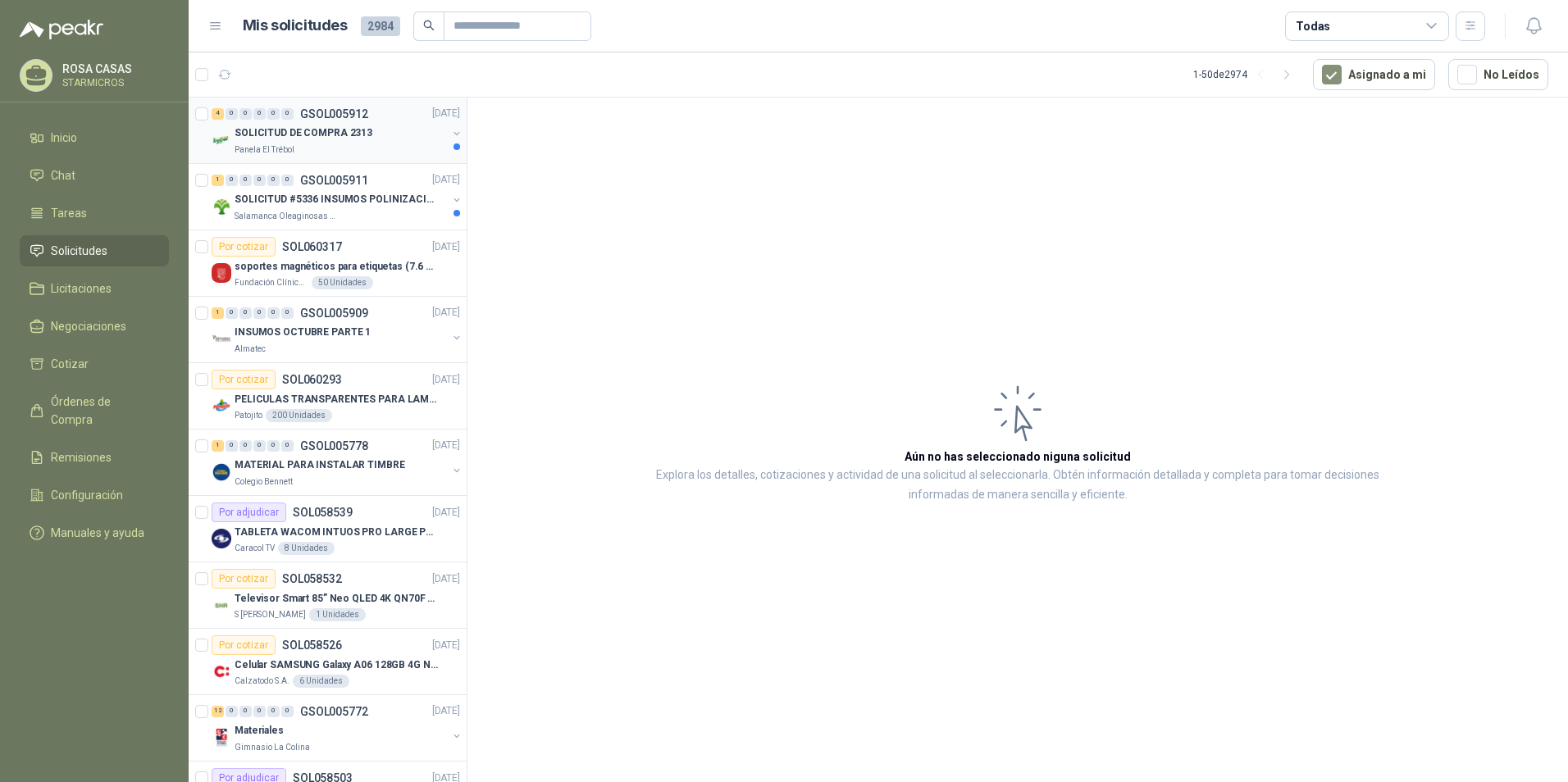
click at [347, 149] on div "Panela El Trébol" at bounding box center [340, 150] width 212 height 14
